Goal: Task Accomplishment & Management: Use online tool/utility

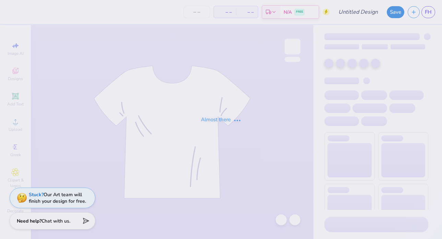
type input "[PERSON_NAME] Crewnecks Sand"
type input "24"
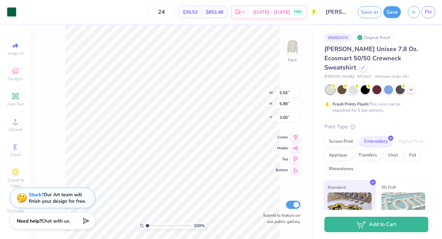
click at [19, 12] on div "Art colors 24 $35.52 Per Item $852.48 Total Est. Delivery [DATE] - [DATE] FREE …" at bounding box center [221, 12] width 442 height 24
click at [11, 11] on div at bounding box center [12, 12] width 10 height 10
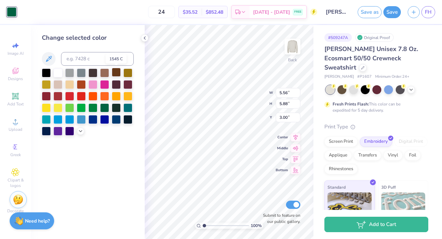
click at [117, 74] on div at bounding box center [116, 72] width 9 height 9
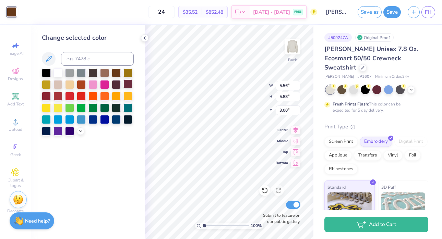
click at [125, 84] on div at bounding box center [127, 84] width 9 height 9
click at [74, 58] on input at bounding box center [97, 59] width 73 height 14
paste input "#3C1414"
type input "#3C1414"
click at [71, 57] on input "#3C1414" at bounding box center [97, 59] width 73 height 14
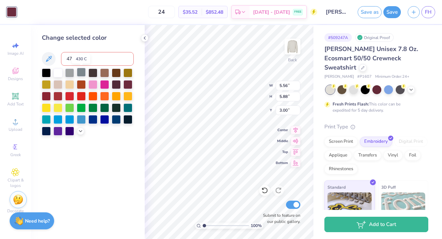
type input "476"
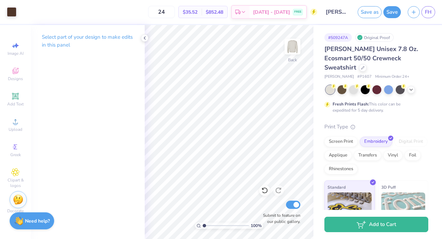
click at [384, 19] on div "Save as Save FH" at bounding box center [400, 12] width 84 height 24
click at [389, 13] on button "Save" at bounding box center [392, 11] width 17 height 12
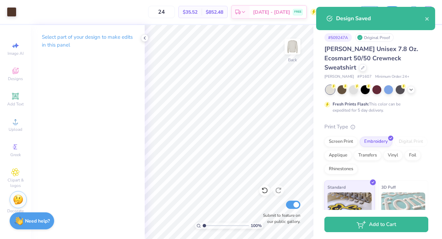
click at [431, 14] on div "Design Saved" at bounding box center [375, 18] width 119 height 23
click at [430, 16] on div "Design Saved" at bounding box center [375, 18] width 119 height 23
click at [426, 22] on button "close" at bounding box center [427, 18] width 5 height 8
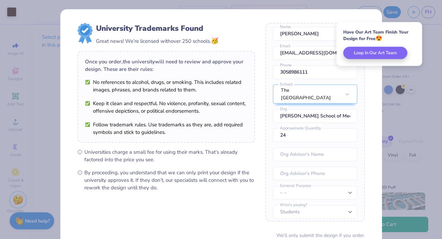
scroll to position [59, 0]
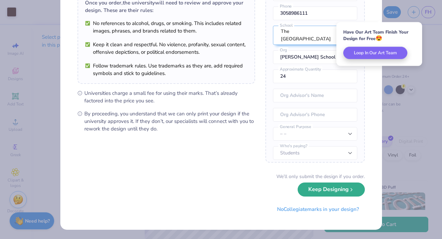
click at [315, 197] on button "Keep Designing" at bounding box center [331, 190] width 67 height 14
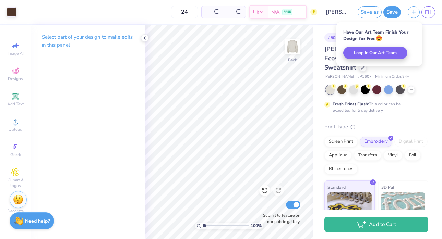
scroll to position [0, 0]
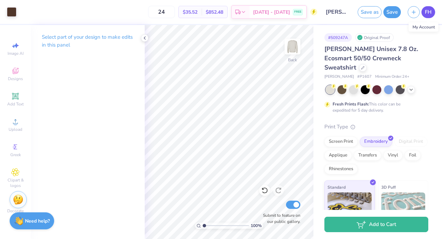
click at [426, 13] on span "FH" at bounding box center [428, 12] width 7 height 8
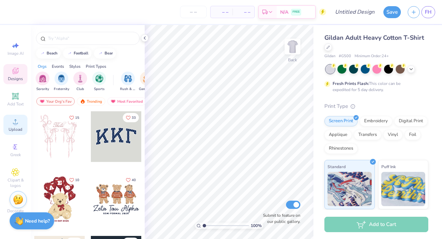
click at [15, 129] on span "Upload" at bounding box center [16, 129] width 14 height 5
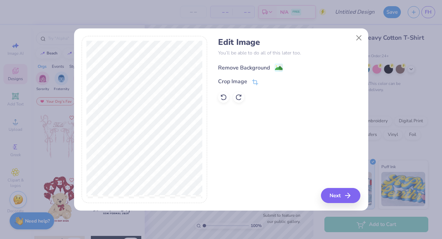
click at [280, 66] on image at bounding box center [279, 68] width 8 height 8
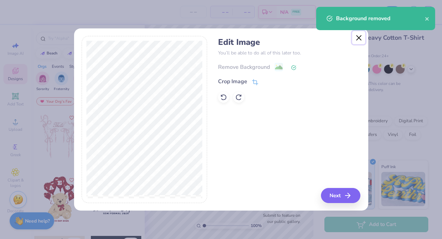
click at [360, 37] on button "Close" at bounding box center [358, 37] width 13 height 13
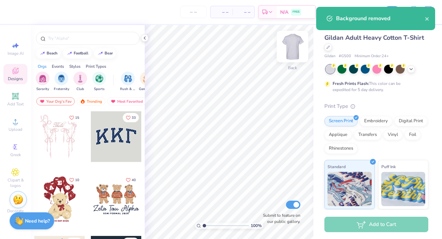
click at [298, 48] on img at bounding box center [292, 46] width 27 height 27
click at [15, 125] on circle at bounding box center [15, 124] width 4 height 4
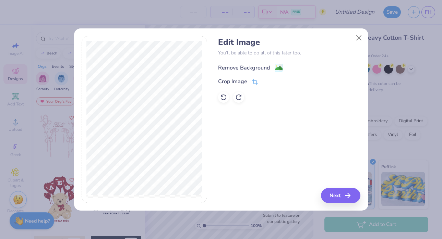
click at [273, 67] on div "Remove Background" at bounding box center [250, 67] width 65 height 9
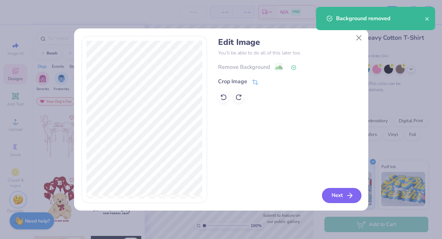
click at [333, 197] on button "Next" at bounding box center [341, 195] width 39 height 15
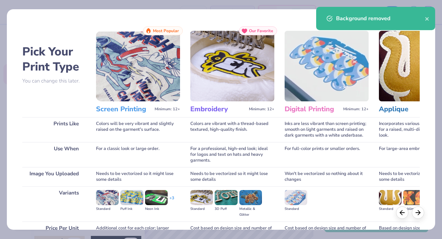
scroll to position [68, 0]
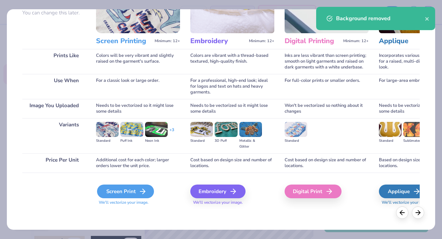
click at [138, 195] on div "Screen Print" at bounding box center [125, 192] width 57 height 14
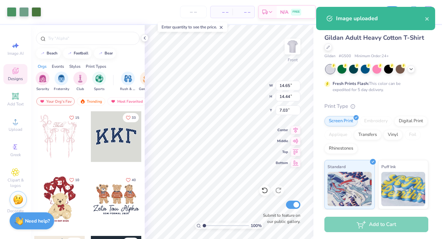
type input "7.38"
type input "7.28"
type input "14.19"
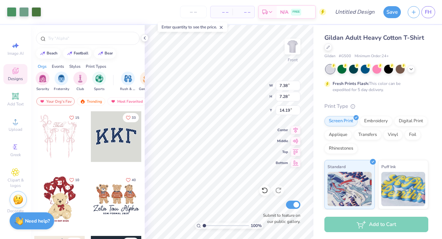
type input "11.10"
type input "10.94"
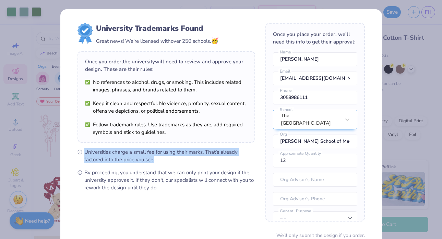
drag, startPoint x: 237, startPoint y: 154, endPoint x: 224, endPoint y: 123, distance: 33.5
click at [224, 123] on div "University Trademarks Found Great news! We’re licensed with over 250 schools. 🥳…" at bounding box center [167, 107] width 178 height 169
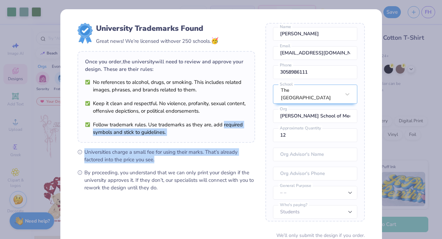
scroll to position [59, 0]
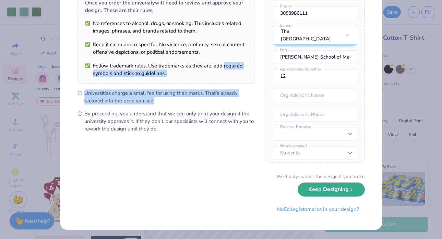
click at [329, 193] on button "Keep Designing" at bounding box center [331, 190] width 67 height 14
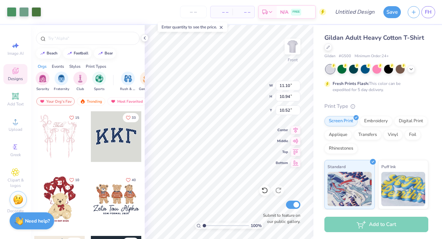
scroll to position [0, 0]
type input "4.82"
type input "4.14"
click at [429, 10] on span "FH" at bounding box center [428, 12] width 7 height 8
